Goal: Task Accomplishment & Management: Use online tool/utility

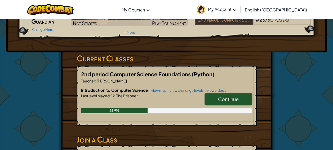
scroll to position [92, 0]
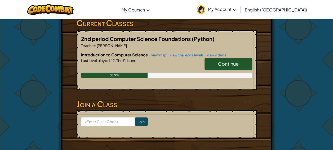
click at [242, 64] on link "Continue" at bounding box center [229, 64] width 48 height 12
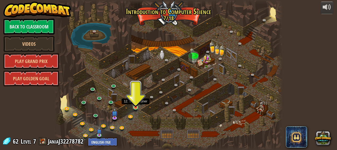
click at [138, 102] on img at bounding box center [135, 102] width 5 height 12
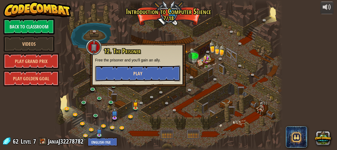
click at [148, 71] on button "Play" at bounding box center [137, 73] width 85 height 16
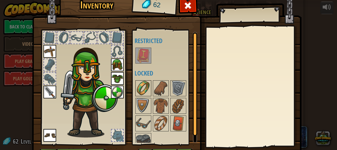
click at [141, 87] on img at bounding box center [143, 88] width 15 height 15
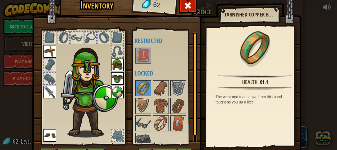
click at [142, 53] on img at bounding box center [143, 55] width 15 height 15
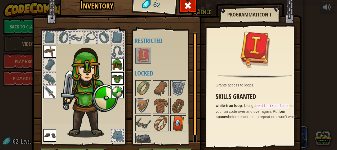
click at [177, 118] on img at bounding box center [178, 123] width 15 height 15
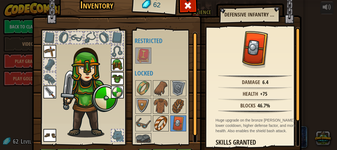
click at [154, 122] on img at bounding box center [161, 123] width 15 height 15
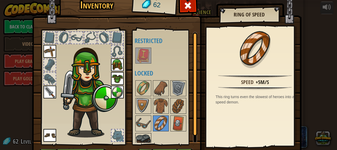
click at [149, 139] on div at bounding box center [144, 141] width 16 height 16
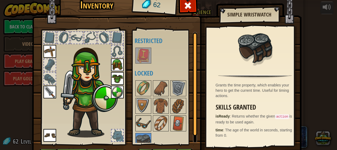
click at [144, 118] on img at bounding box center [143, 123] width 15 height 15
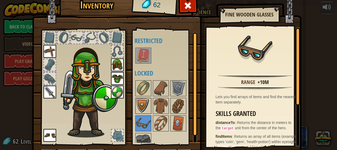
click at [144, 109] on img at bounding box center [143, 105] width 15 height 15
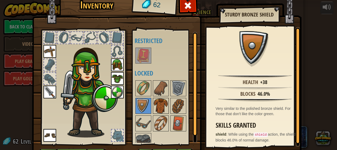
click at [160, 112] on img at bounding box center [161, 105] width 15 height 15
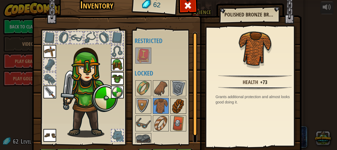
click at [181, 113] on div at bounding box center [179, 106] width 16 height 16
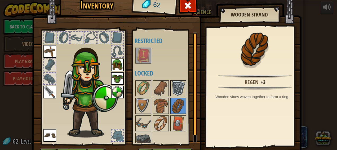
click at [177, 88] on img at bounding box center [178, 88] width 15 height 15
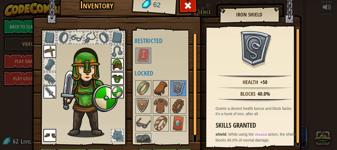
click at [155, 84] on img at bounding box center [161, 88] width 15 height 15
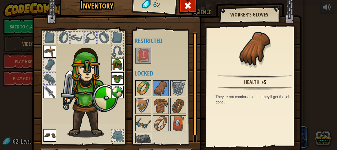
click at [145, 82] on img at bounding box center [143, 88] width 15 height 15
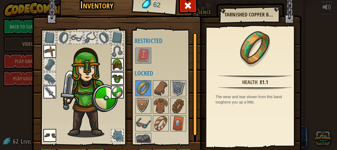
click at [117, 134] on div at bounding box center [118, 135] width 12 height 12
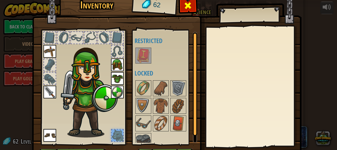
click at [191, 3] on div at bounding box center [188, 7] width 17 height 17
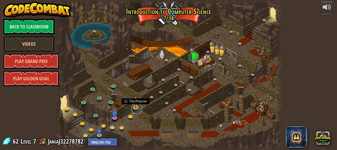
click at [136, 107] on link at bounding box center [137, 108] width 11 height 11
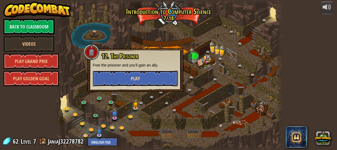
click at [143, 84] on button "Play" at bounding box center [135, 78] width 85 height 16
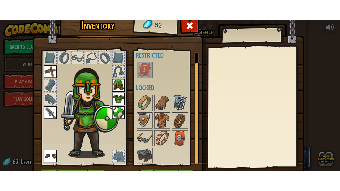
scroll to position [33, 0]
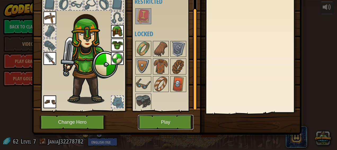
click at [174, 121] on button "Play" at bounding box center [165, 122] width 55 height 15
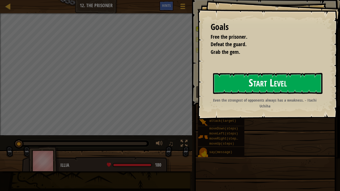
click at [230, 86] on button "Start Level" at bounding box center [267, 83] width 109 height 21
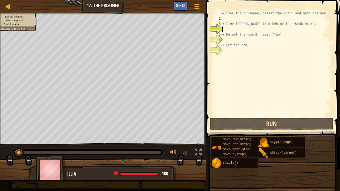
click at [13, 24] on span "Grab the gem." at bounding box center [11, 24] width 17 height 3
click at [8, 6] on div at bounding box center [8, 6] width 7 height 7
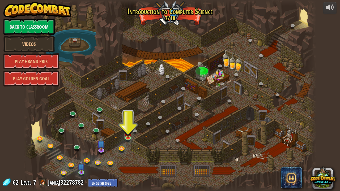
click at [125, 136] on img at bounding box center [127, 132] width 7 height 12
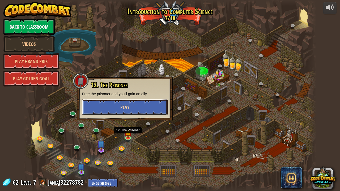
click at [89, 115] on button "Play" at bounding box center [124, 107] width 85 height 16
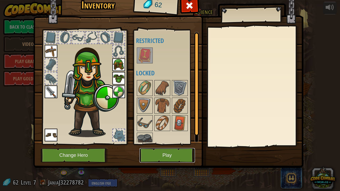
click at [178, 149] on button "Play" at bounding box center [166, 155] width 55 height 15
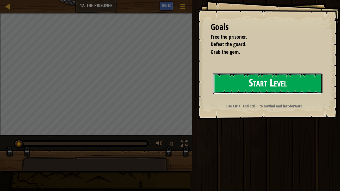
click at [302, 84] on button "Start Level" at bounding box center [267, 83] width 109 height 21
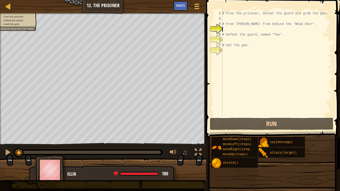
click at [316, 19] on div "# Free the prisoner, defeat the guard and grab the gem. # Free [PERSON_NAME] fr…" at bounding box center [276, 69] width 111 height 117
type textarea "h"
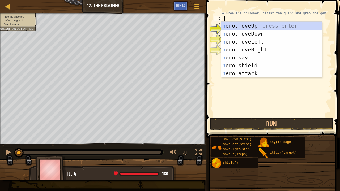
scroll to position [2, 0]
click at [262, 26] on div "h ero.moveUp press enter h ero.moveDown press enter h ero.moveLeft press enter …" at bounding box center [271, 58] width 101 height 72
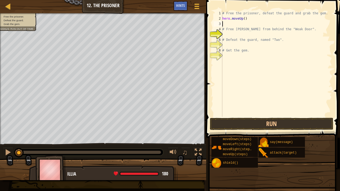
click at [233, 26] on div "# Free the prisoner, defeat the guard and grab the gem. hero . moveUp ( ) # Fre…" at bounding box center [276, 69] width 111 height 117
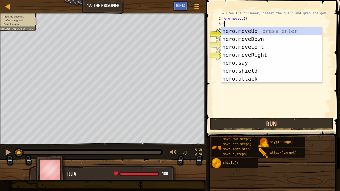
type textarea "her"
click at [242, 32] on div "her o.moveUp press enter her o.moveDown press enter her o.moveLeft press enter …" at bounding box center [271, 63] width 101 height 72
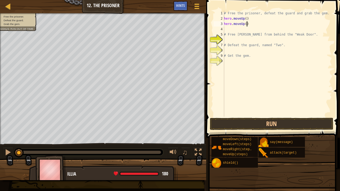
click at [247, 25] on div "# Free the prisoner, defeat the guard and grab the gem. hero . moveUp ( ) hero …" at bounding box center [277, 69] width 109 height 117
type textarea "hero.moveUp()"
click at [176, 7] on span "Hints" at bounding box center [180, 5] width 9 height 5
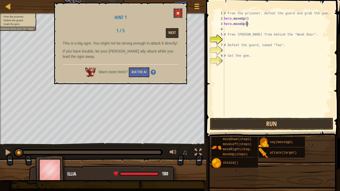
click at [176, 12] on button at bounding box center [177, 13] width 9 height 10
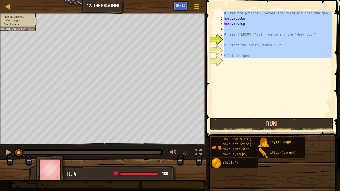
drag, startPoint x: 268, startPoint y: 60, endPoint x: 215, endPoint y: 3, distance: 77.7
click at [215, 3] on div "1 2 3 4 5 6 7 8 9 10 # Free the prisoner, defeat the guard and grab the gem. he…" at bounding box center [271, 79] width 135 height 153
type textarea "# Free the prisoner, defeat the guard and grab the gem. hero.moveUp()"
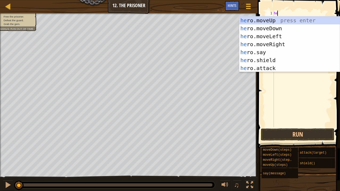
type textarea "her"
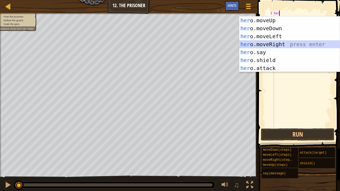
click at [265, 43] on div "her o.moveUp press enter her o.moveDown press enter her o.moveLeft press enter …" at bounding box center [289, 52] width 101 height 72
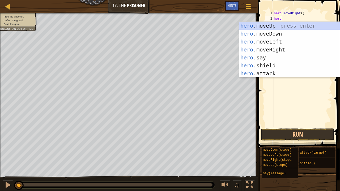
scroll to position [2, 0]
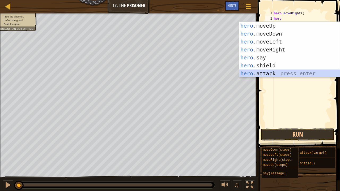
click at [268, 73] on div "hero .moveUp press enter hero .moveDown press enter hero .moveLeft press enter …" at bounding box center [289, 58] width 101 height 72
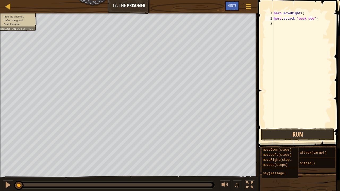
scroll to position [2, 3]
drag, startPoint x: 322, startPoint y: 20, endPoint x: 272, endPoint y: 16, distance: 50.0
click at [272, 16] on div "hero.attack("weak door") 1 2 3 hero . moveRight ( ) hero . attack ( "weak door"…" at bounding box center [298, 69] width 68 height 117
drag, startPoint x: 304, startPoint y: 13, endPoint x: 251, endPoint y: 14, distance: 52.8
click at [251, 14] on div "Map Introduction to Computer Science 12. The Prisoner Game Menu Done Hints 1 הה…" at bounding box center [170, 95] width 340 height 191
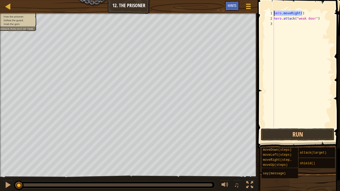
type textarea "hero.moveRight()"
paste textarea "hero.attack("weak door")"
click at [277, 132] on button "Run" at bounding box center [297, 134] width 73 height 12
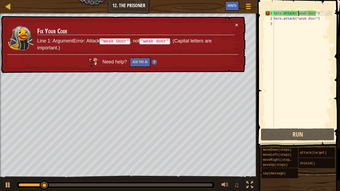
click at [298, 12] on div "hero . attack ( "weak door" ) hero . attack ( "weak door" )" at bounding box center [301, 74] width 59 height 127
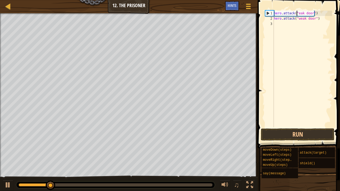
scroll to position [2, 2]
click at [299, 19] on div "hero . attack ( "Weak door" ) hero . attack ( "weak door" )" at bounding box center [301, 74] width 59 height 127
type textarea "hero.attack("Weak door")"
click at [277, 136] on button "Run" at bounding box center [297, 134] width 73 height 12
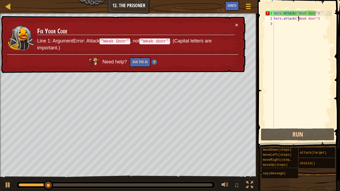
click at [285, 83] on div "hero . attack ( "Weak door" ) hero . attack ( "Weak door" )" at bounding box center [301, 74] width 59 height 127
click at [294, 72] on div "hero . attack ( "Weak door" ) hero . attack ( "Weak door" )" at bounding box center [301, 74] width 59 height 127
click at [324, 11] on div "hero . attack ( "Weak door" ) hero . attack ( "Weak door" )" at bounding box center [301, 74] width 59 height 127
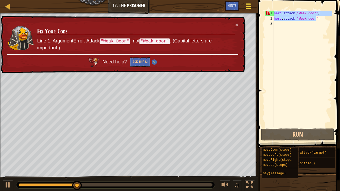
click at [237, 15] on div "Map Introduction to Computer Science 12. The Prisoner Game Menu Done Hints 1 הה…" at bounding box center [170, 95] width 340 height 191
type textarea "hero.attack("Weak door") hero.attack("Weak door")"
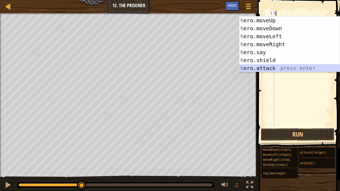
click at [262, 67] on div "h ero.moveUp press enter h ero.moveDown press enter h ero.moveLeft press enter …" at bounding box center [289, 52] width 101 height 72
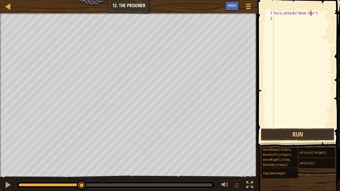
scroll to position [2, 3]
type textarea "hero.attack("Weak Door")"
